Goal: Find specific page/section: Find specific page/section

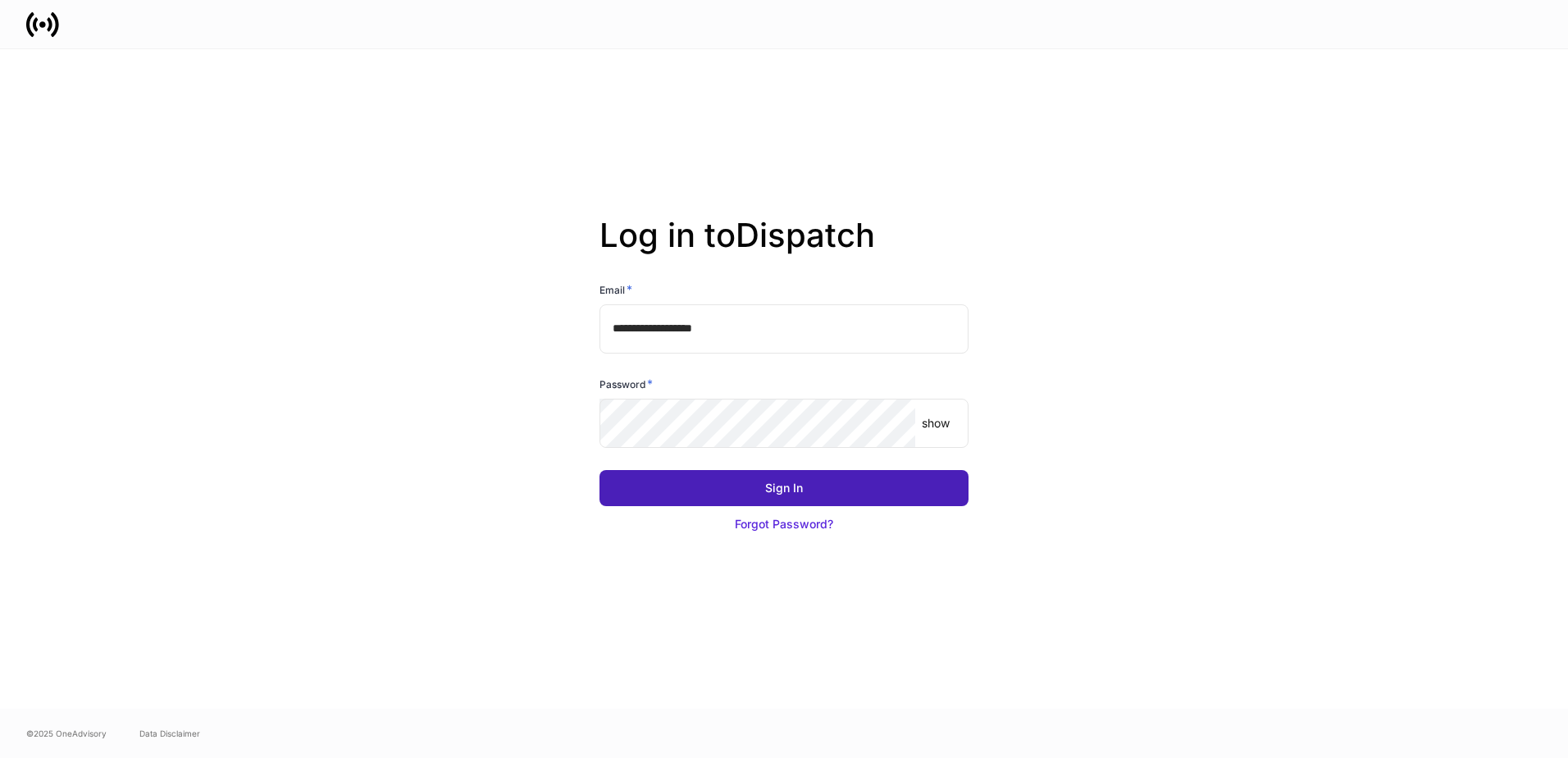
click at [778, 491] on div "Sign In" at bounding box center [784, 487] width 38 height 16
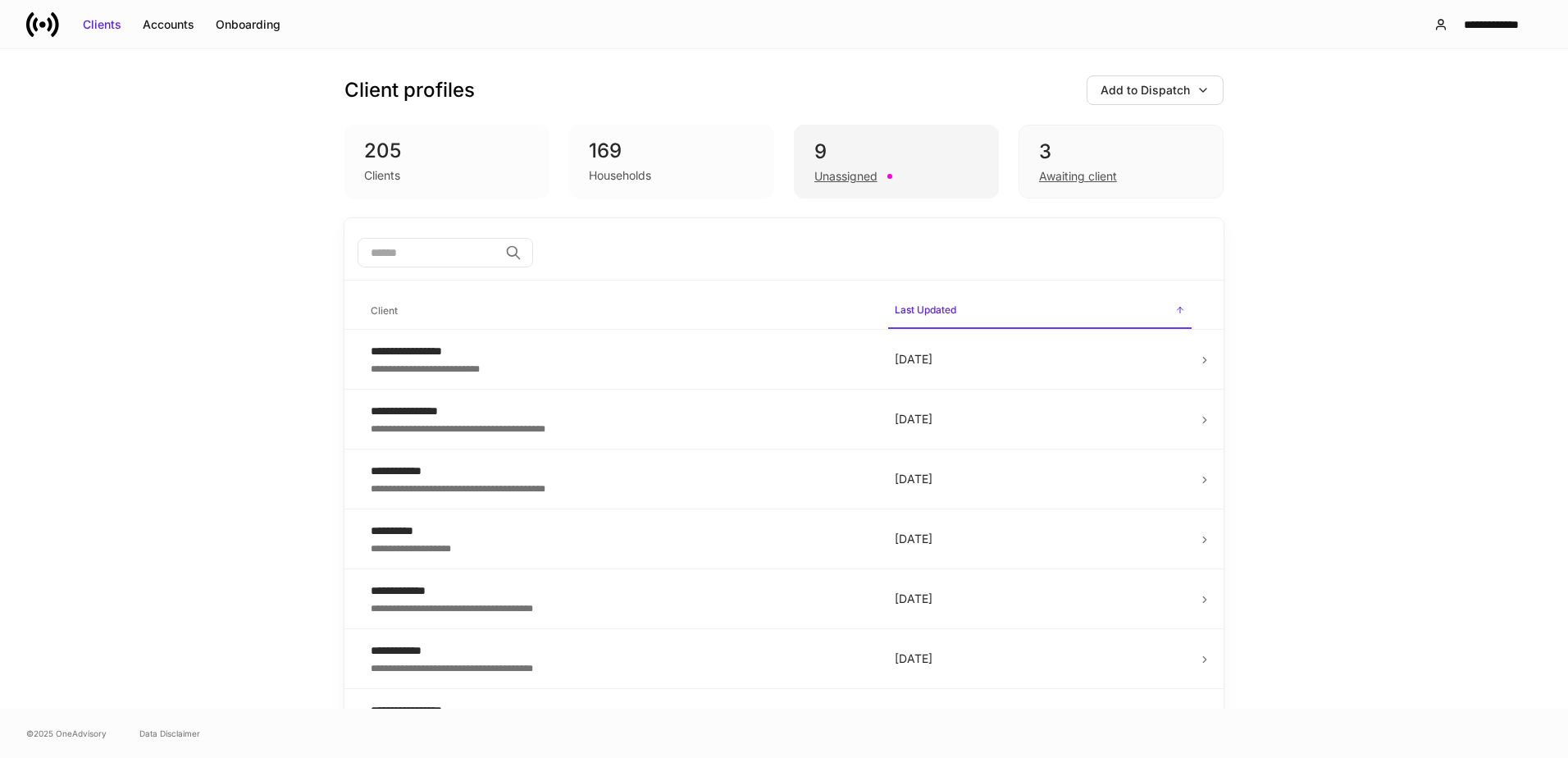
click at [897, 156] on div "9" at bounding box center [897, 151] width 164 height 26
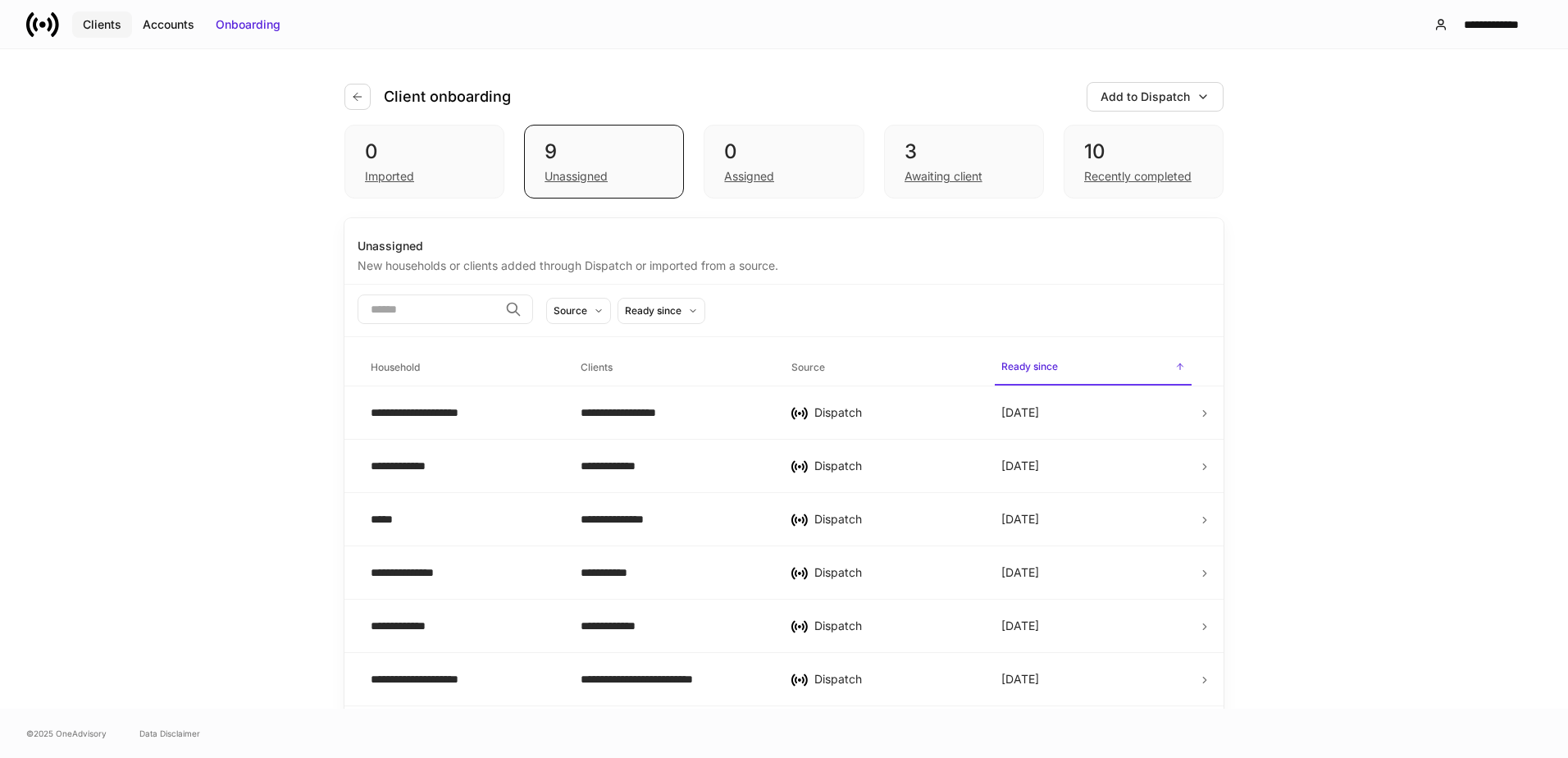
click at [116, 22] on div "Clients" at bounding box center [102, 24] width 38 height 16
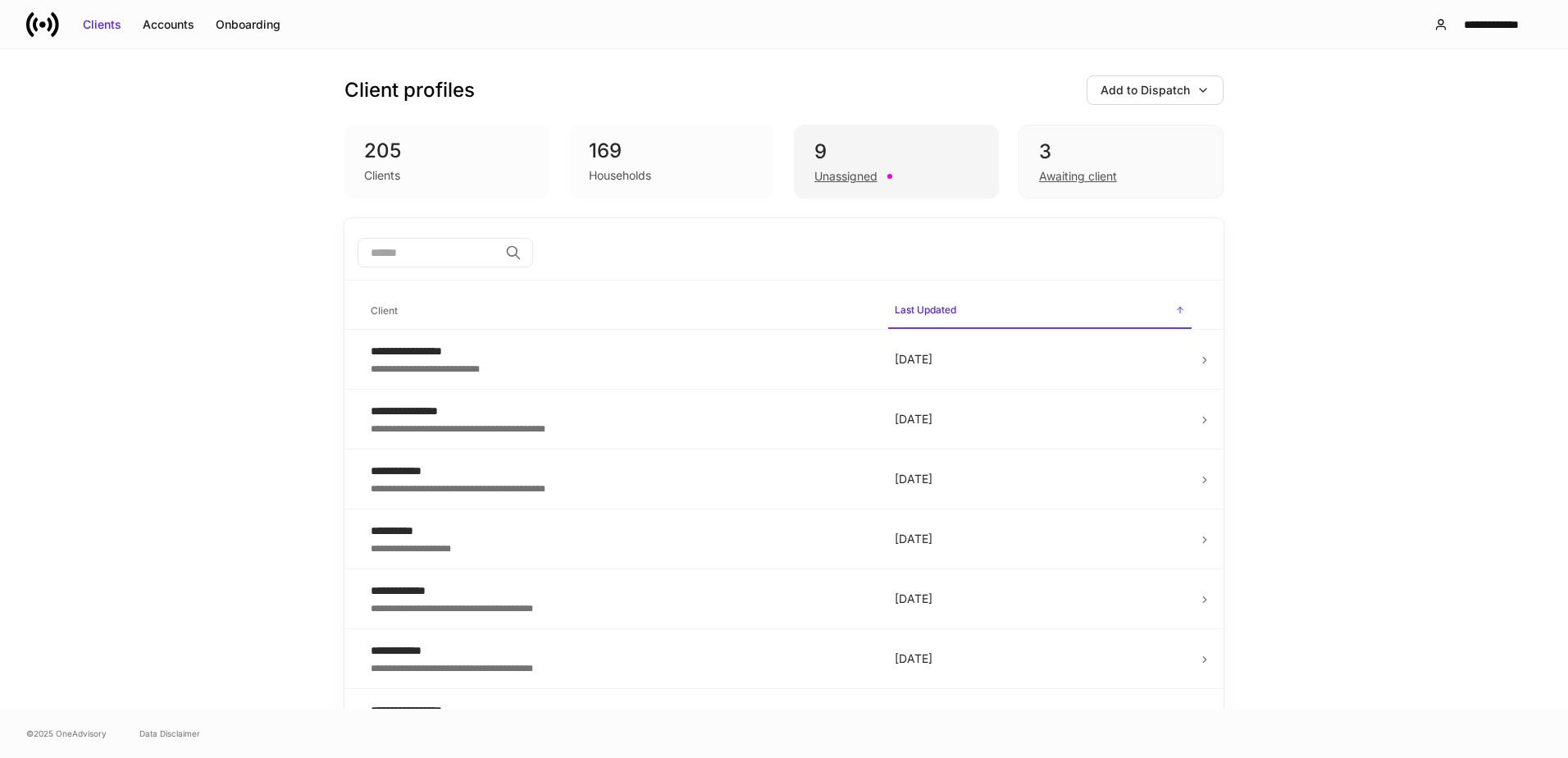
click at [917, 153] on div "9" at bounding box center [897, 151] width 164 height 26
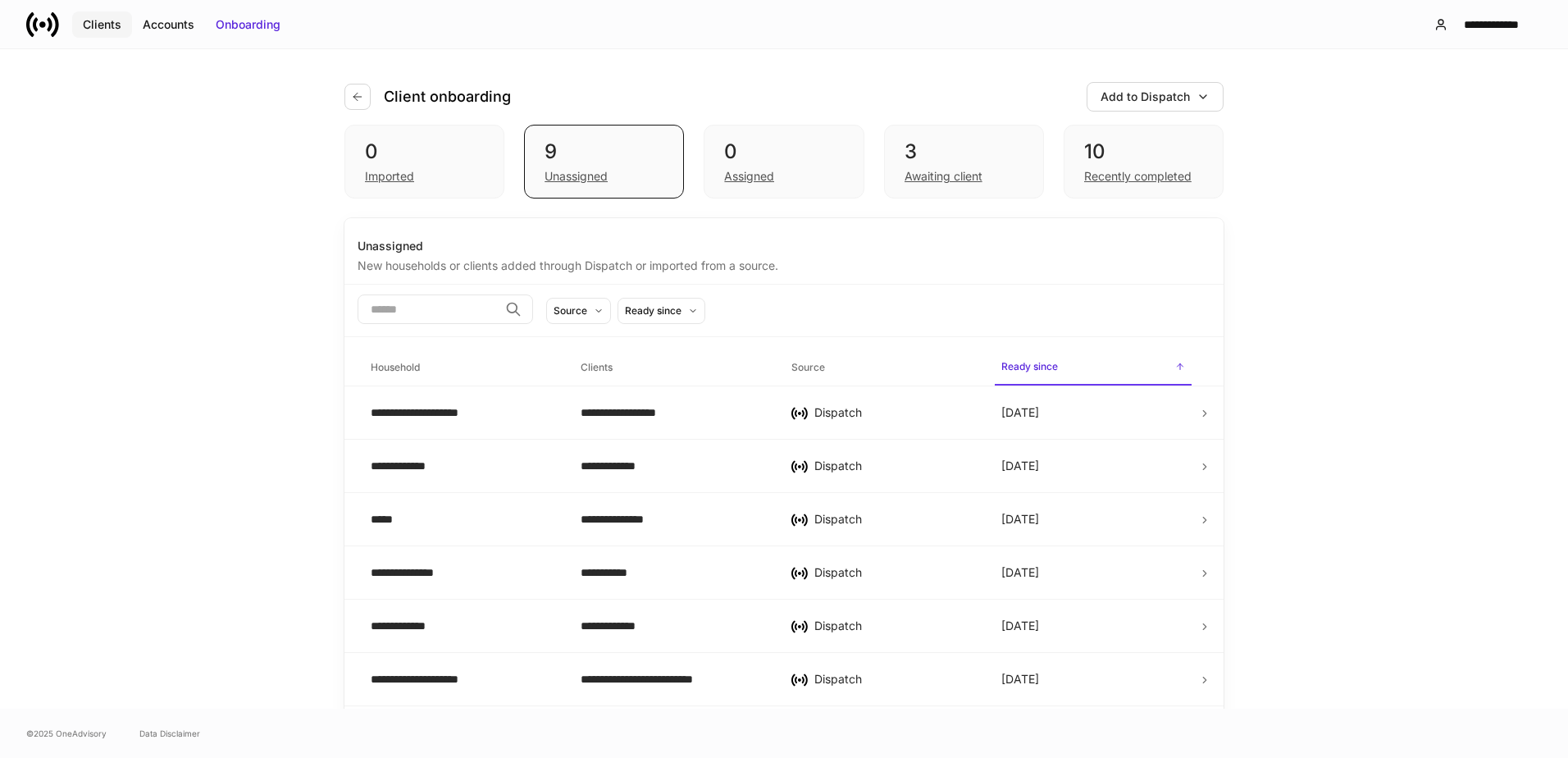
click at [103, 18] on div "Clients" at bounding box center [102, 24] width 38 height 16
